Goal: Information Seeking & Learning: Learn about a topic

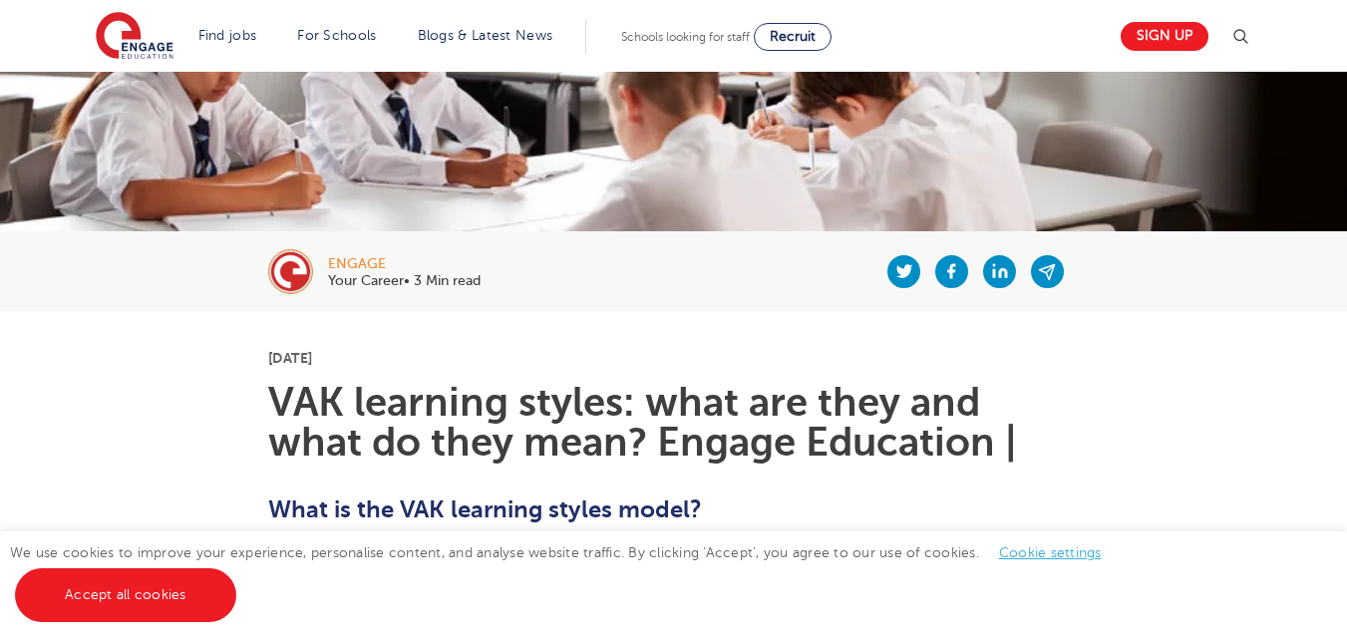
scroll to position [502, 0]
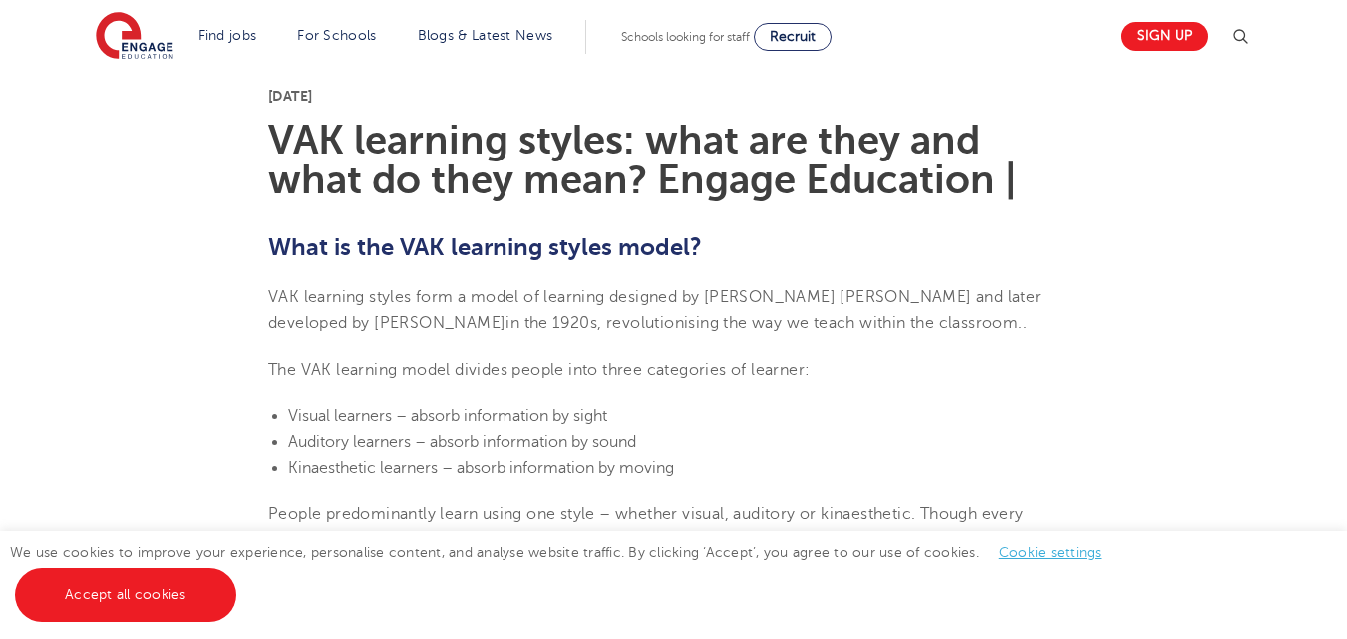
drag, startPoint x: 1336, startPoint y: 0, endPoint x: 916, endPoint y: 395, distance: 577.2
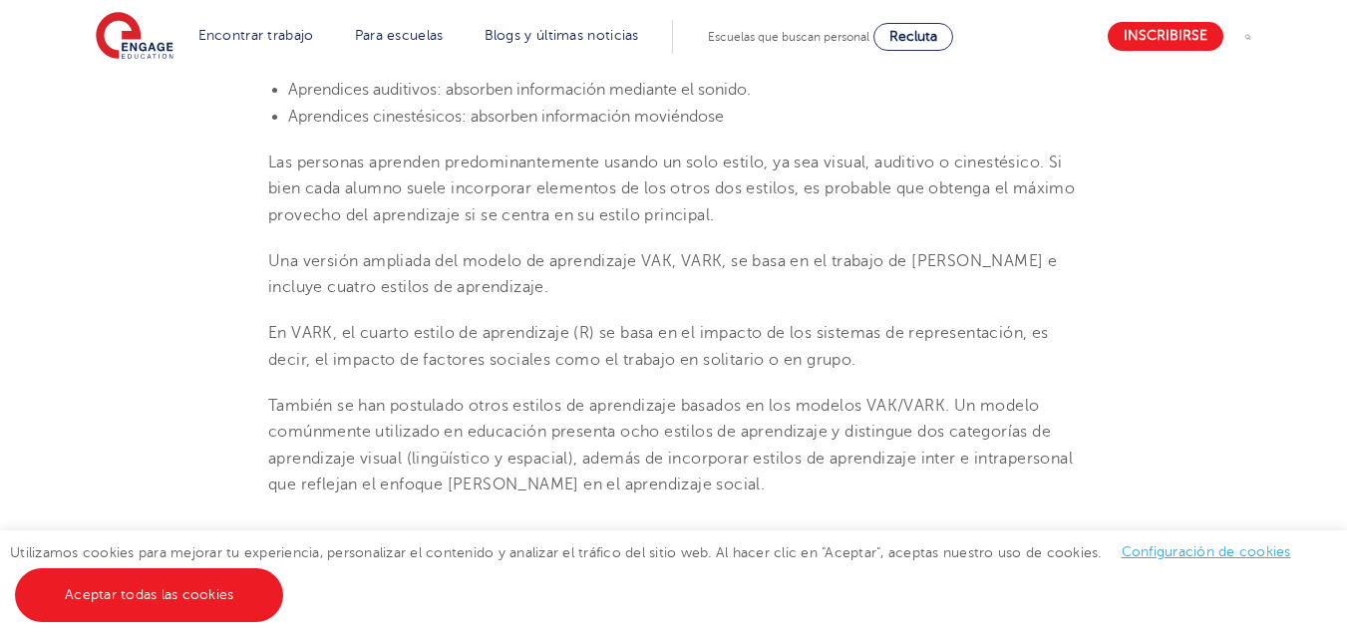
scroll to position [888, 0]
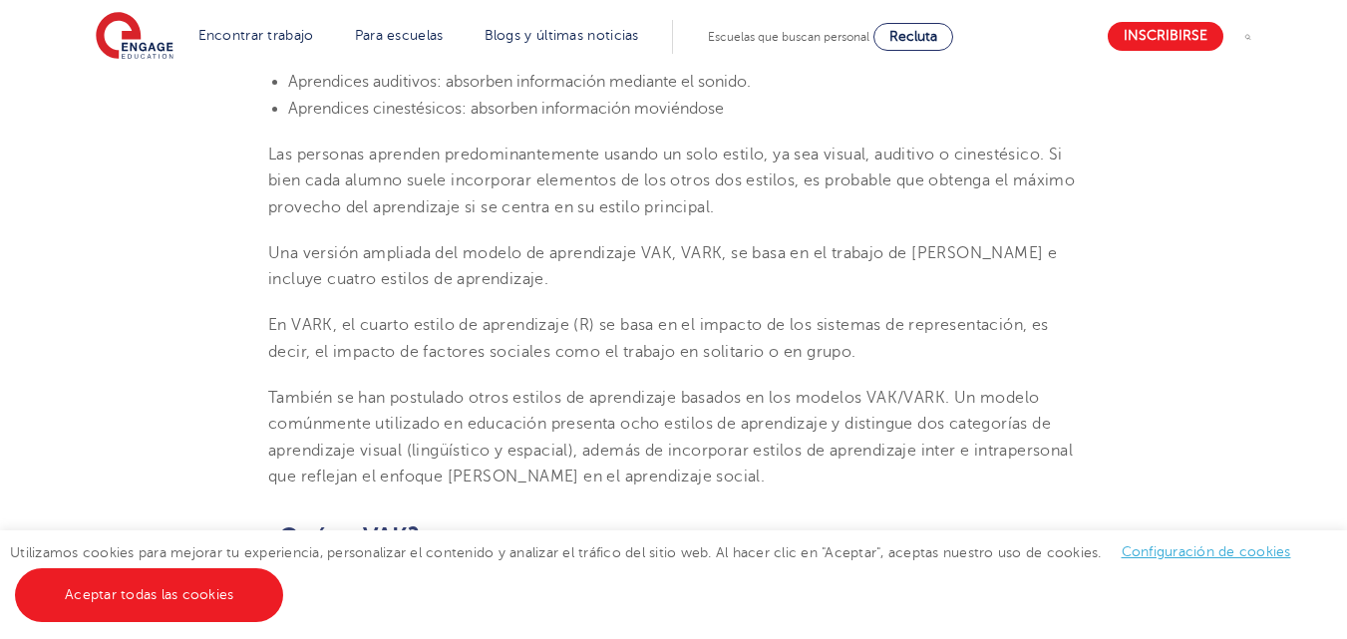
drag, startPoint x: 1361, startPoint y: 60, endPoint x: 1347, endPoint y: 177, distance: 117.5
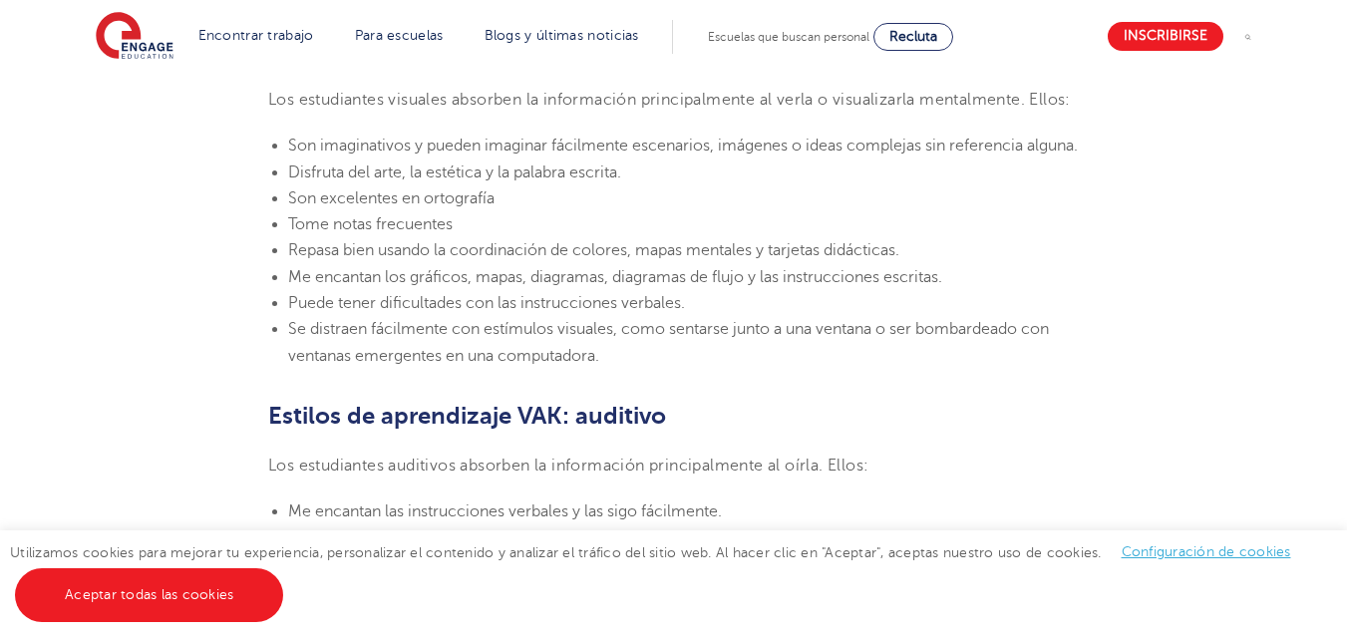
scroll to position [1407, 0]
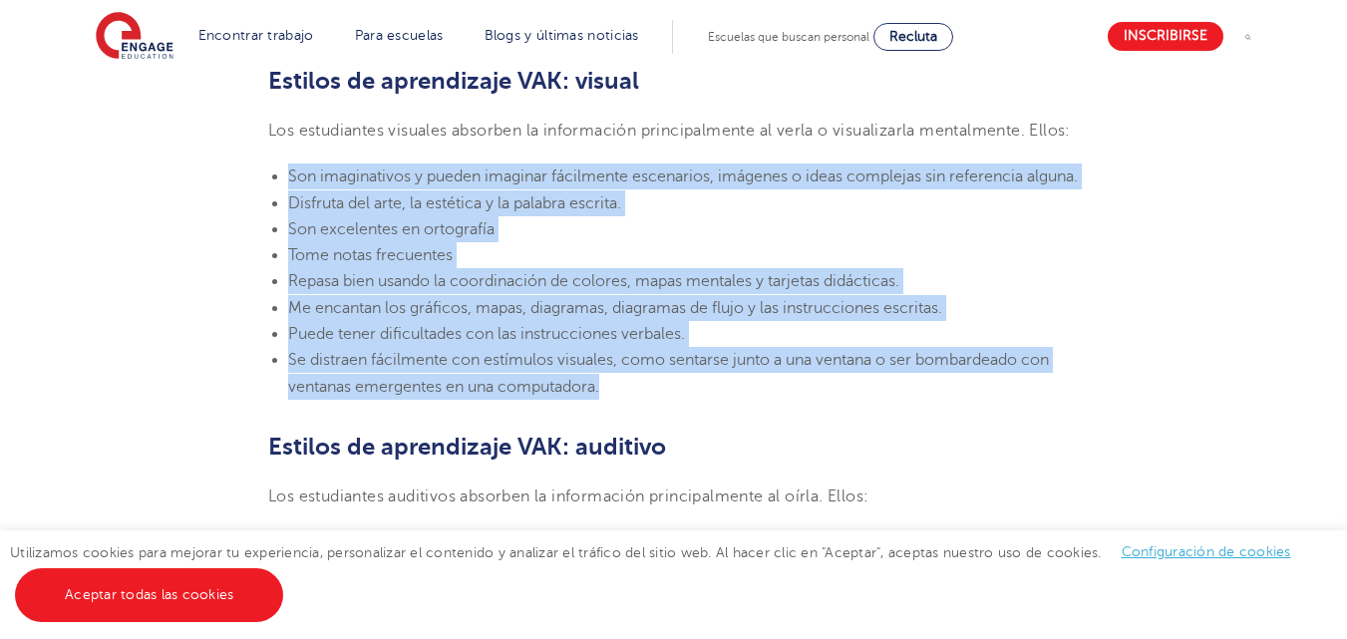
drag, startPoint x: 291, startPoint y: 203, endPoint x: 621, endPoint y: 439, distance: 405.4
click at [621, 400] on ul "Son imaginativos y pueden imaginar fácilmente escenarios, imágenes o ideas comp…" at bounding box center [673, 282] width 811 height 236
copy ul "Son imaginativos y pueden imaginar fácilmente escenarios, imágenes o ideas comp…"
click at [893, 242] on li "Son excelentes en ortografía" at bounding box center [683, 229] width 791 height 26
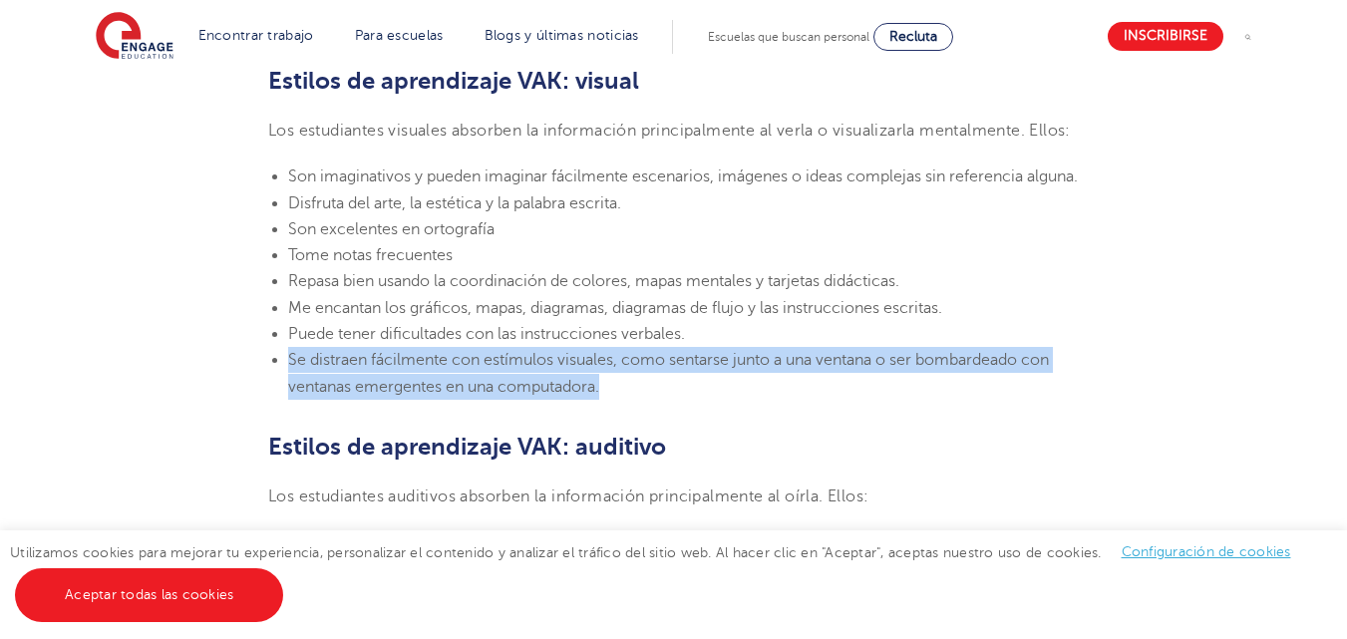
drag, startPoint x: 621, startPoint y: 440, endPoint x: 279, endPoint y: 410, distance: 343.4
click at [288, 400] on li "Se distraen fácilmente con estímulos visuales, como sentarse junto a una ventan…" at bounding box center [683, 373] width 791 height 53
copy font "Se distraen fácilmente con estímulos visuales, como sentarse junto a una ventan…"
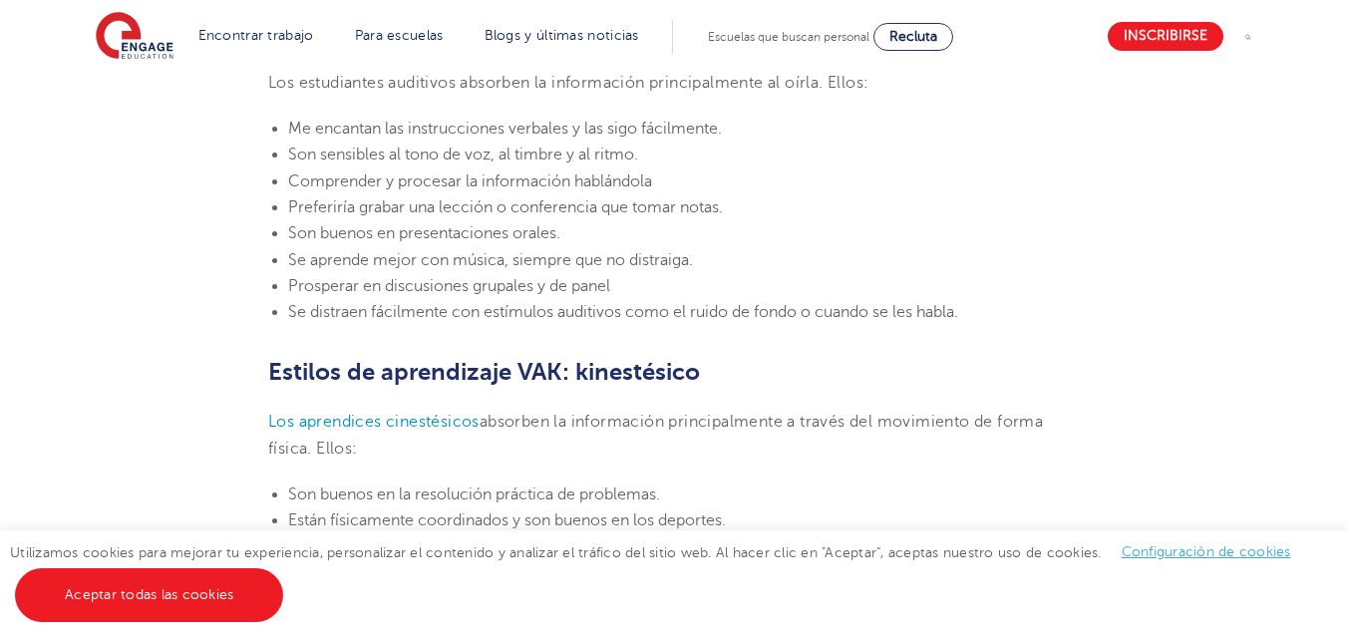
scroll to position [1829, 0]
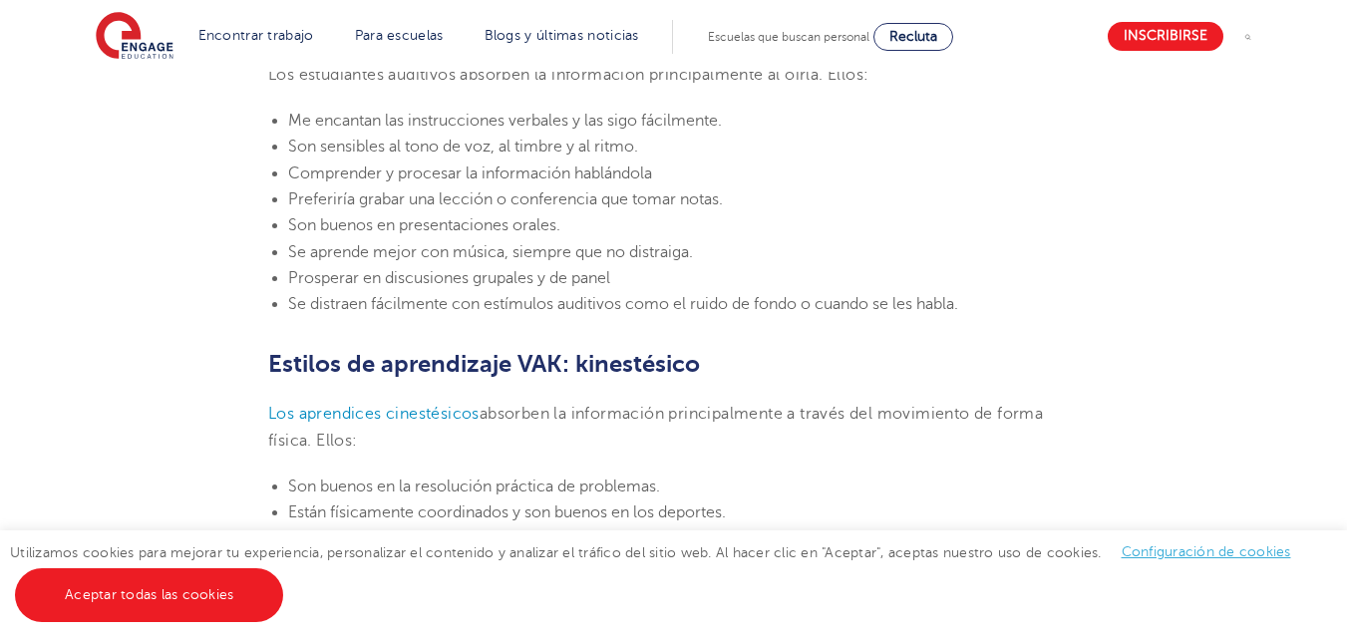
click at [1142, 228] on section "[DATE][PERSON_NAME] Estilos de aprendizaje VAK: ¿Qué son y qué significan? Enga…" at bounding box center [674, 169] width 1210 height 2897
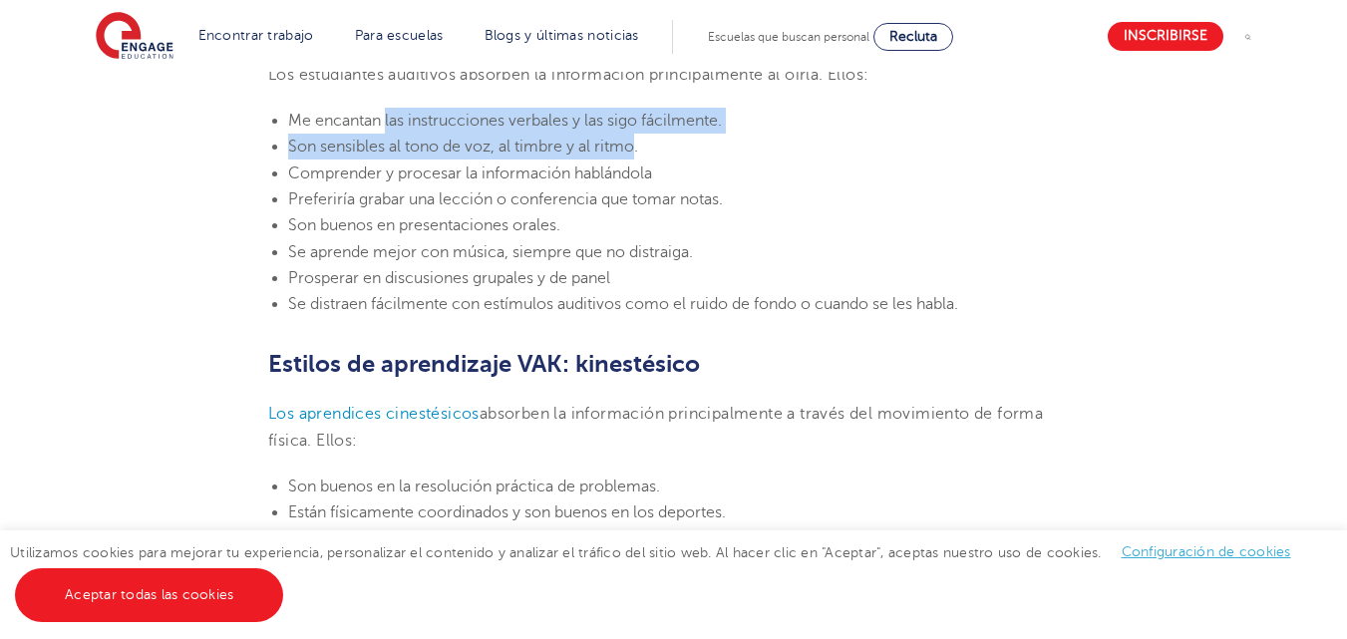
drag, startPoint x: 386, startPoint y: 170, endPoint x: 636, endPoint y: 204, distance: 252.7
click at [636, 204] on ul "Me encantan las instrucciones verbales y las sigo fácilmente. Son sensibles al …" at bounding box center [673, 212] width 811 height 209
copy ul "las instrucciones verbales y las sigo fácilmente. Son sensibles al tono de voz,…"
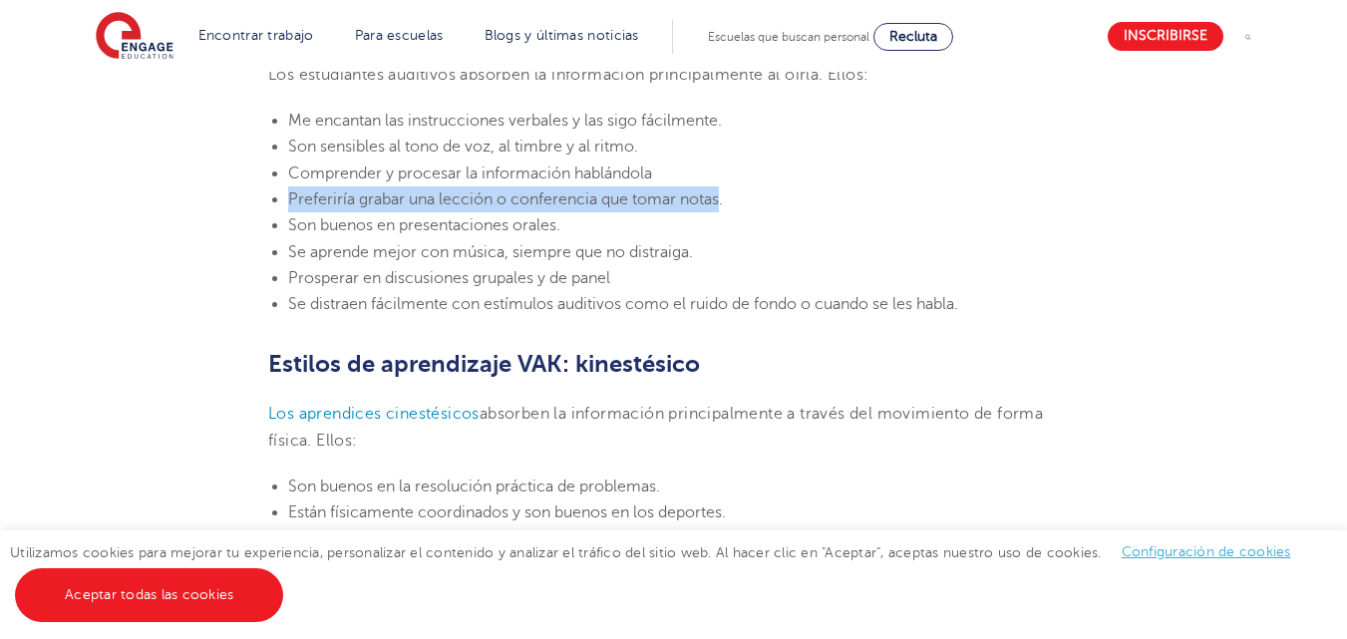
drag, startPoint x: 724, startPoint y: 254, endPoint x: 289, endPoint y: 248, distance: 434.9
click at [289, 208] on font "Preferiría grabar una lección o conferencia que tomar notas." at bounding box center [505, 199] width 435 height 18
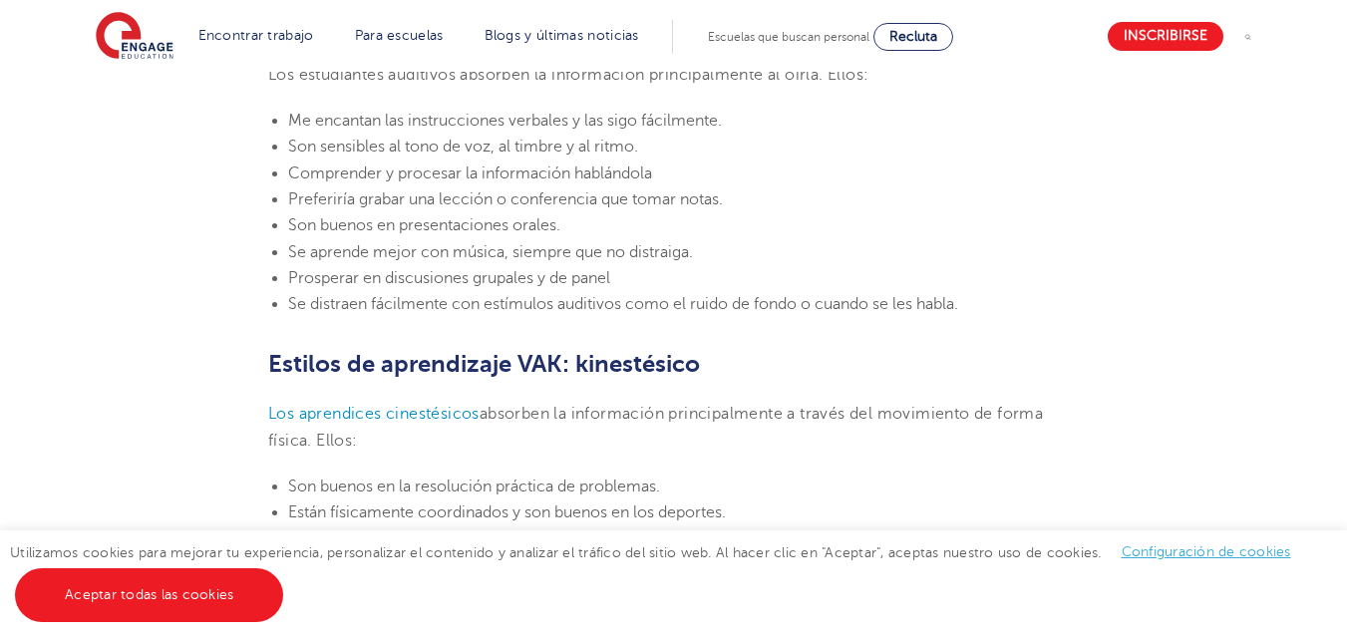
click at [689, 261] on font "Se aprende mejor con música, siempre que no distraiga." at bounding box center [490, 252] width 405 height 18
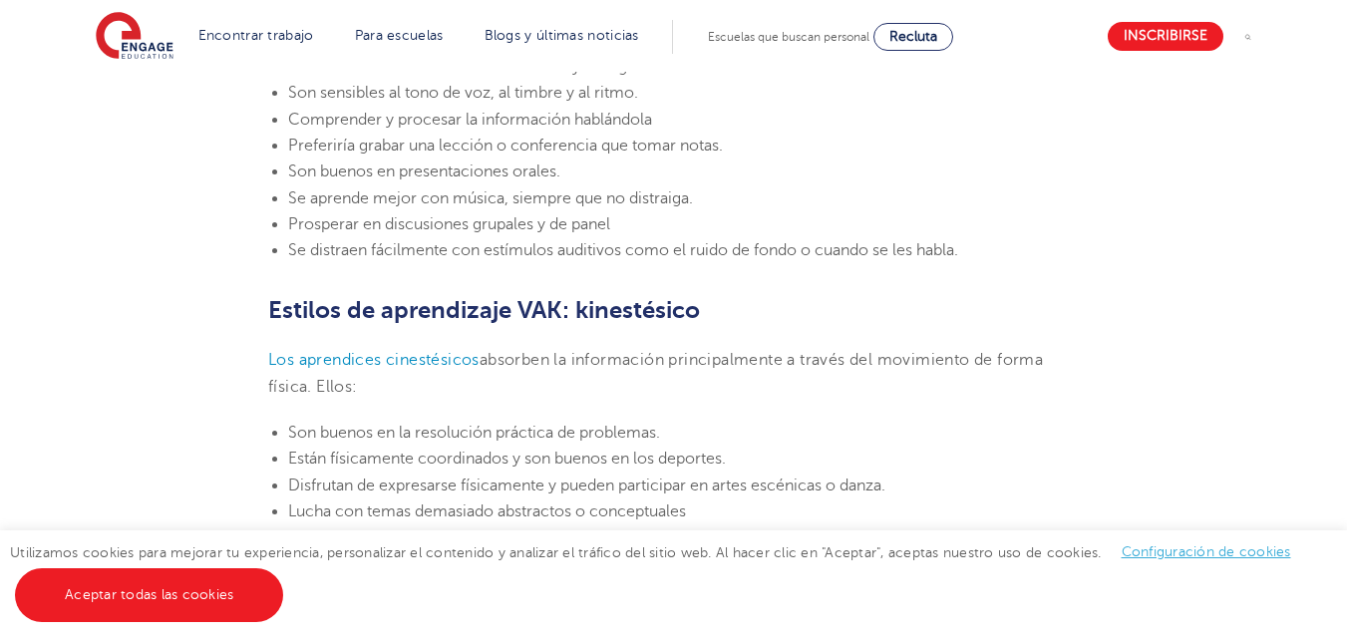
click at [722, 620] on div "Utilizamos cookies para mejorar tu experiencia, personalizar el contenido y ana…" at bounding box center [673, 585] width 1347 height 109
click at [716, 633] on div "Utilizamos cookies para mejorar tu experiencia, personalizar el contenido y ana…" at bounding box center [673, 585] width 1347 height 109
